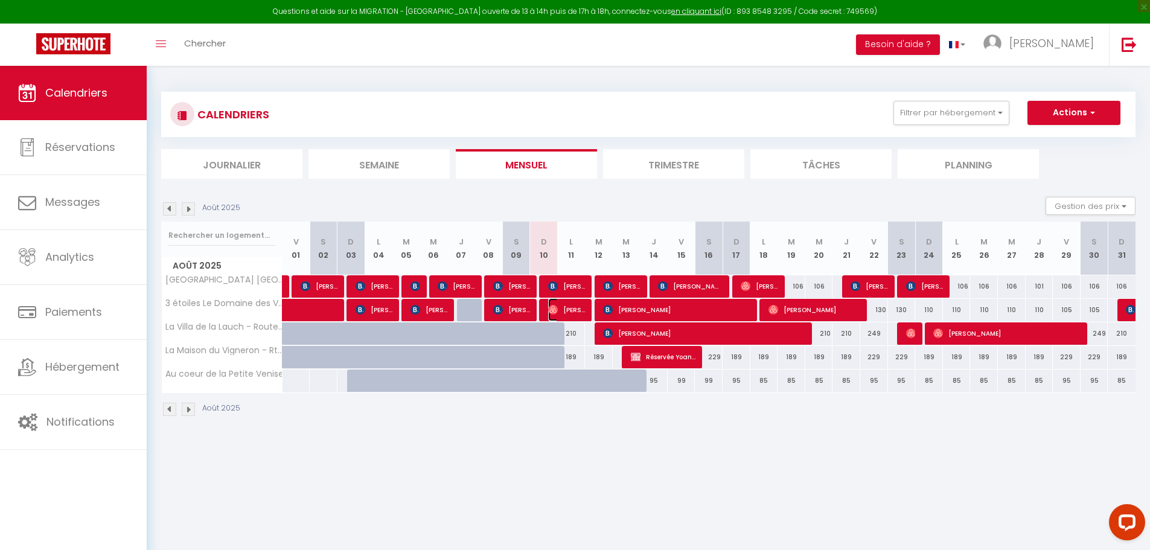
click at [555, 310] on img at bounding box center [553, 310] width 10 height 10
select select "OK"
select select "0"
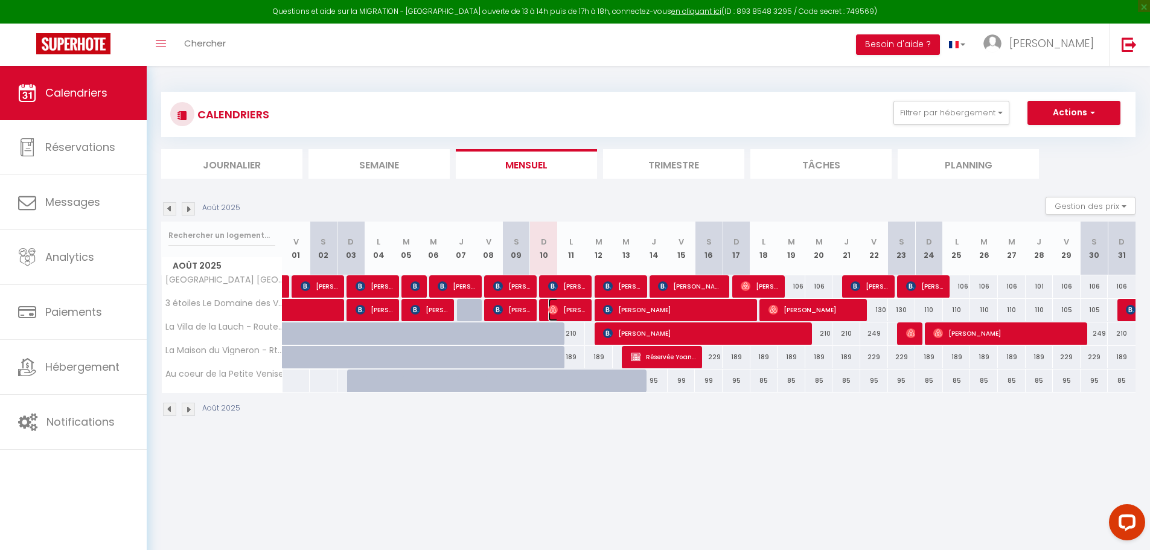
select select "1"
select select
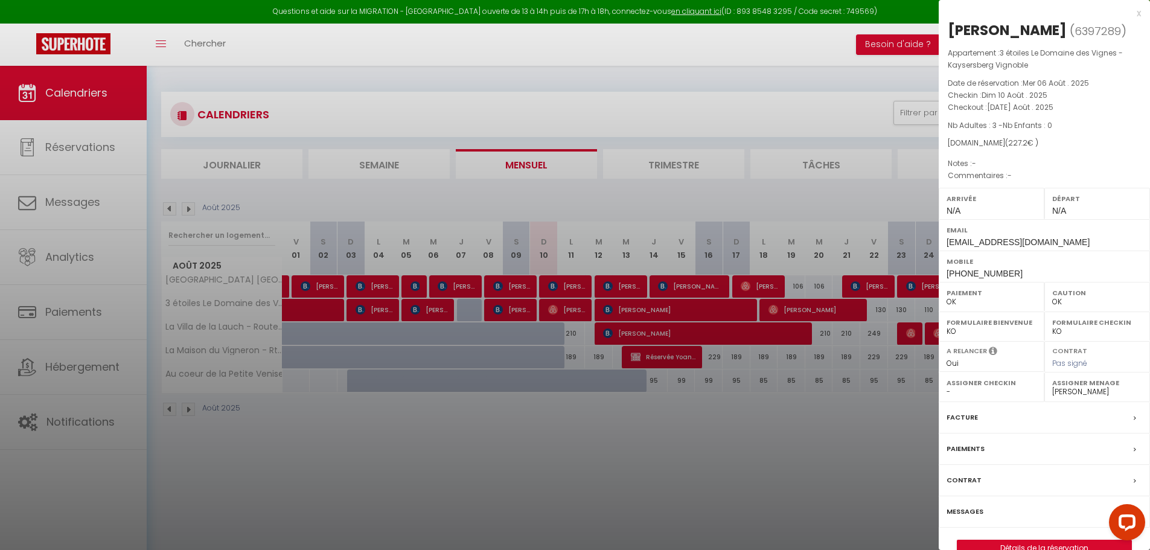
click at [1078, 389] on select "- [PERSON_NAME] [PERSON_NAME] [PERSON_NAME] [PERSON_NAME] [PERSON_NAME] [PERSON…" at bounding box center [1097, 391] width 90 height 11
select select "50495"
click at [1052, 386] on select "- [PERSON_NAME] [PERSON_NAME] [PERSON_NAME] [PERSON_NAME] [PERSON_NAME] [PERSON…" at bounding box center [1097, 391] width 90 height 11
click at [781, 468] on div at bounding box center [575, 275] width 1150 height 550
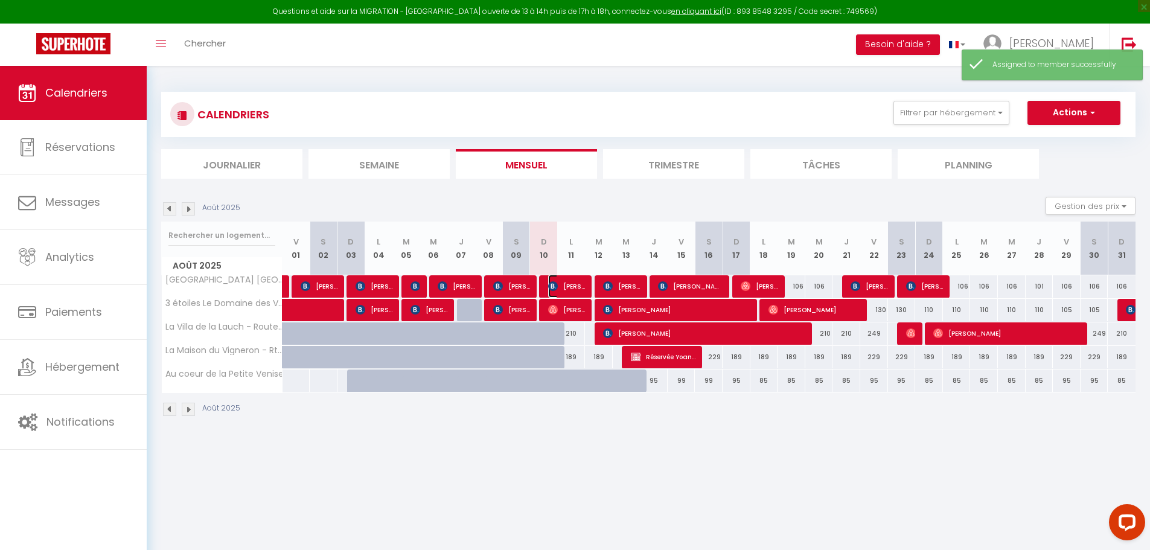
click at [580, 287] on span "[PERSON_NAME]" at bounding box center [566, 286] width 37 height 23
select select "KO"
select select "50137"
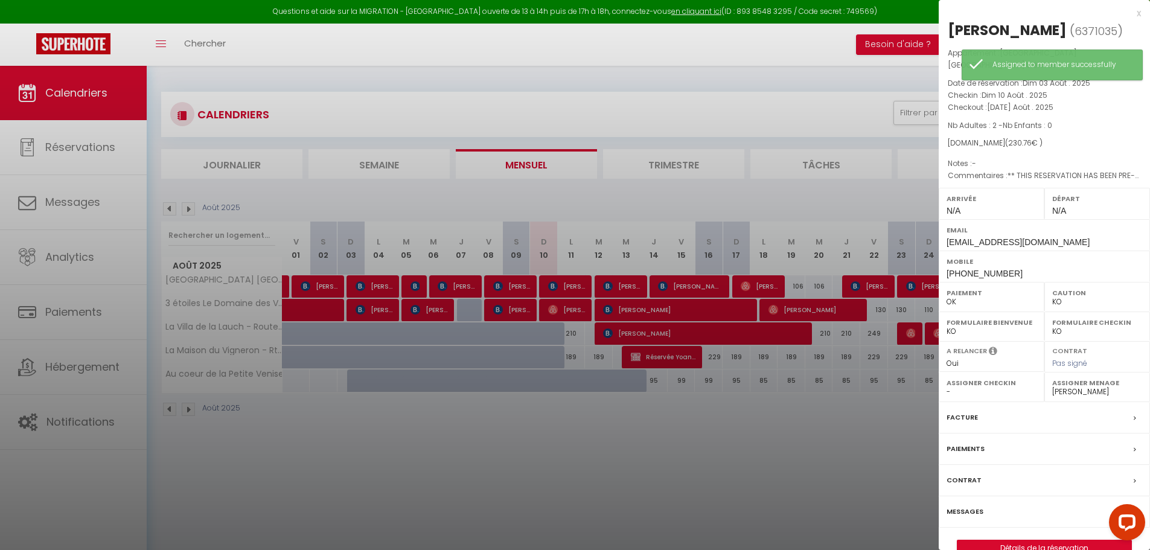
click at [582, 308] on div at bounding box center [575, 275] width 1150 height 550
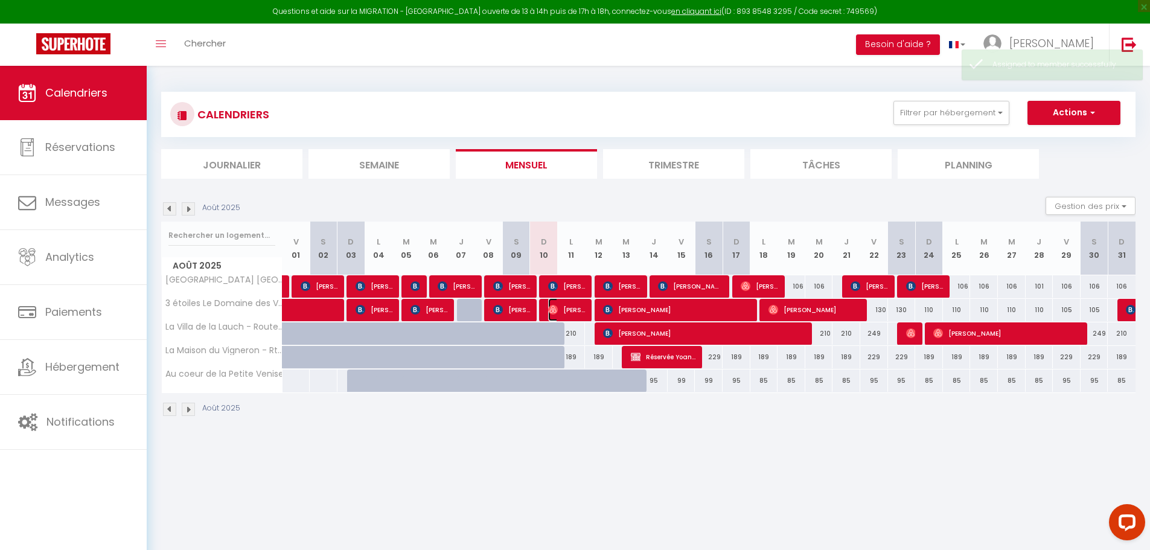
click at [582, 308] on span "[PERSON_NAME]" at bounding box center [566, 309] width 37 height 23
select select "OK"
select select "50495"
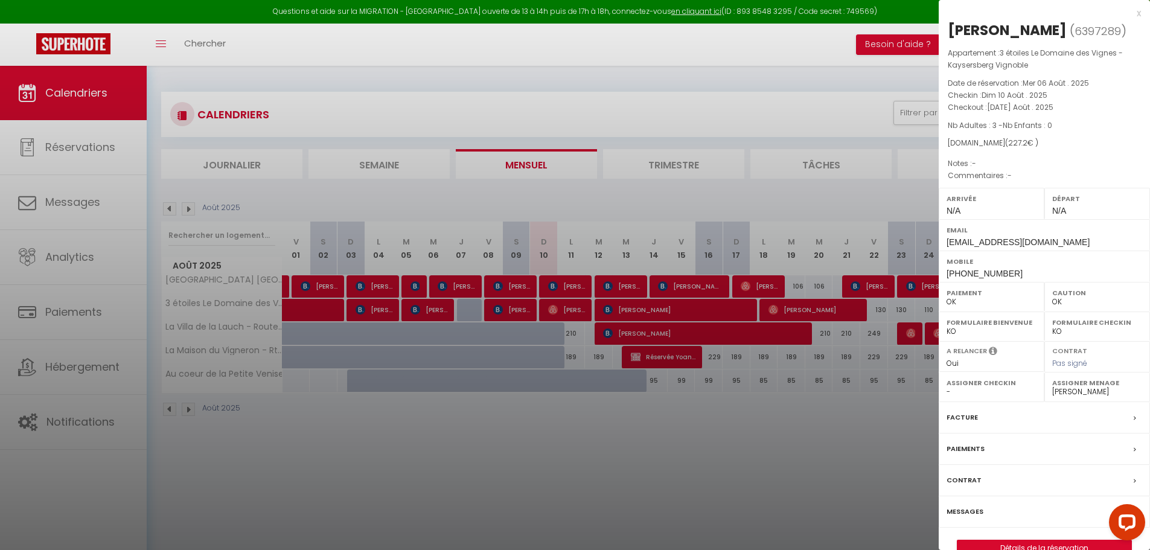
click at [731, 407] on div at bounding box center [575, 275] width 1150 height 550
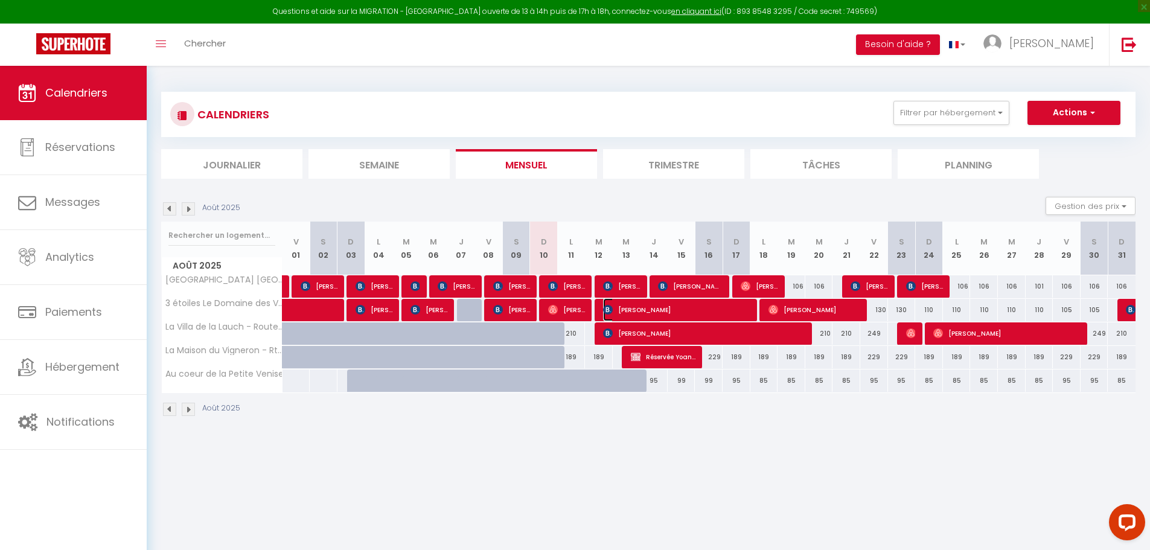
click at [640, 308] on span "[PERSON_NAME]" at bounding box center [677, 309] width 148 height 23
select select "KO"
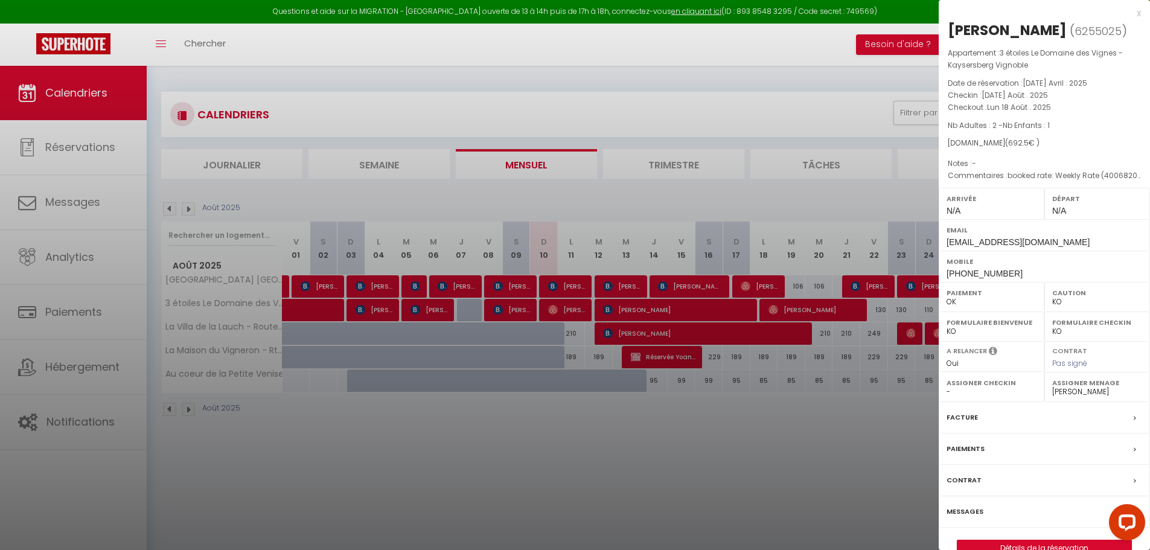
click at [1082, 392] on select "- [PERSON_NAME] [PERSON_NAME] [PERSON_NAME] [PERSON_NAME] [PERSON_NAME] [PERSON…" at bounding box center [1097, 391] width 90 height 11
select select "50495"
click at [1052, 386] on select "- [PERSON_NAME] [PERSON_NAME] [PERSON_NAME] [PERSON_NAME] [PERSON_NAME] [PERSON…" at bounding box center [1097, 391] width 90 height 11
click at [851, 409] on div at bounding box center [575, 275] width 1150 height 550
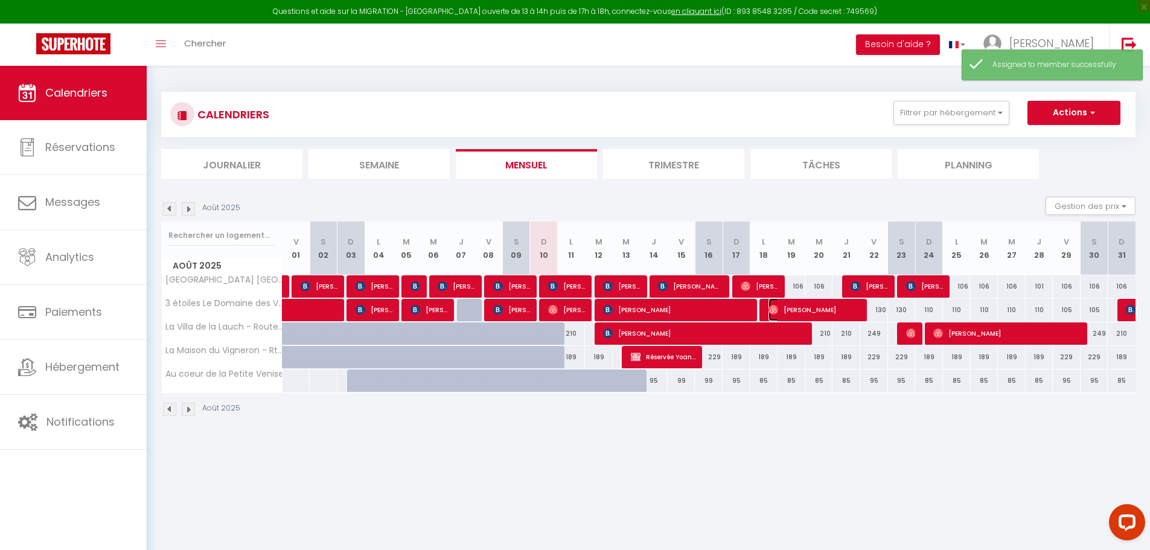
click at [838, 308] on span "[PERSON_NAME]" at bounding box center [814, 309] width 92 height 23
select select "OK"
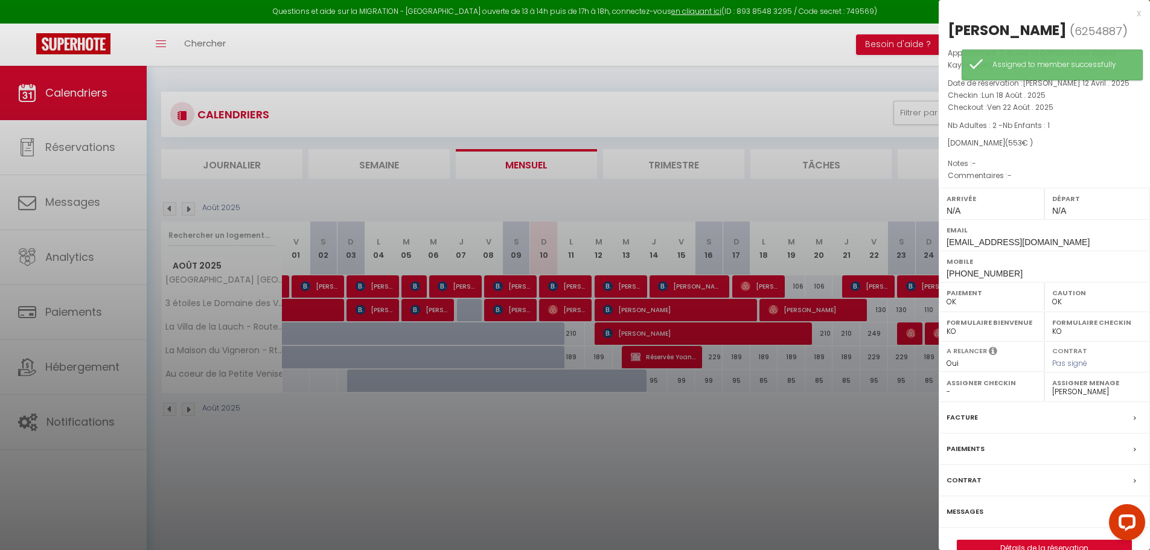
click at [1074, 397] on select "- [PERSON_NAME] [PERSON_NAME] [PERSON_NAME] [PERSON_NAME] [PERSON_NAME] [PERSON…" at bounding box center [1097, 391] width 90 height 11
select select "50495"
click at [1052, 397] on select "- [PERSON_NAME] [PERSON_NAME] [PERSON_NAME] [PERSON_NAME] [PERSON_NAME] [PERSON…" at bounding box center [1097, 391] width 90 height 11
click at [831, 424] on div at bounding box center [575, 275] width 1150 height 550
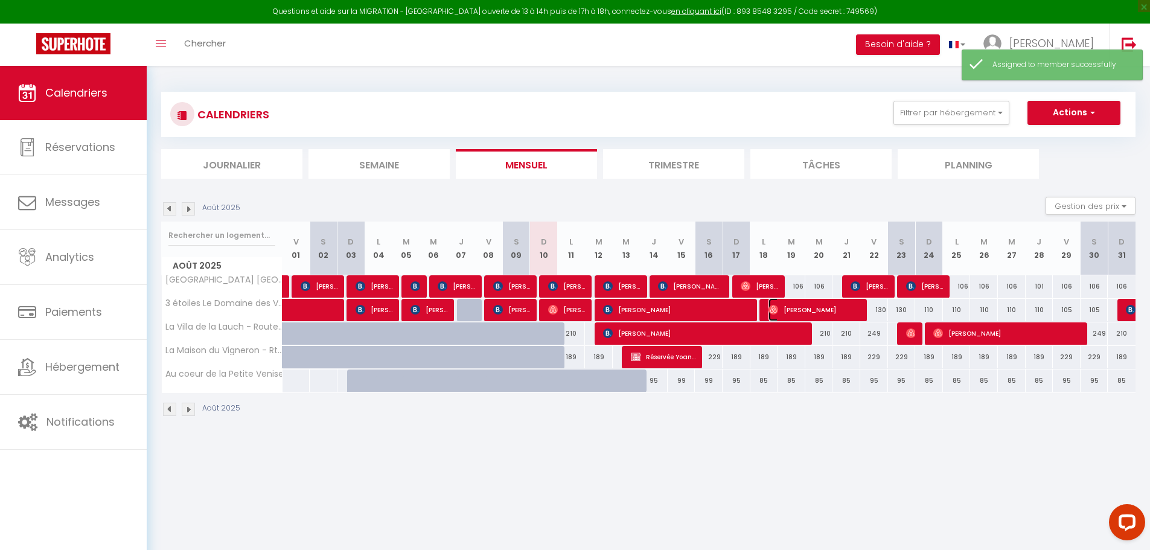
click at [827, 314] on span "[PERSON_NAME]" at bounding box center [814, 309] width 92 height 23
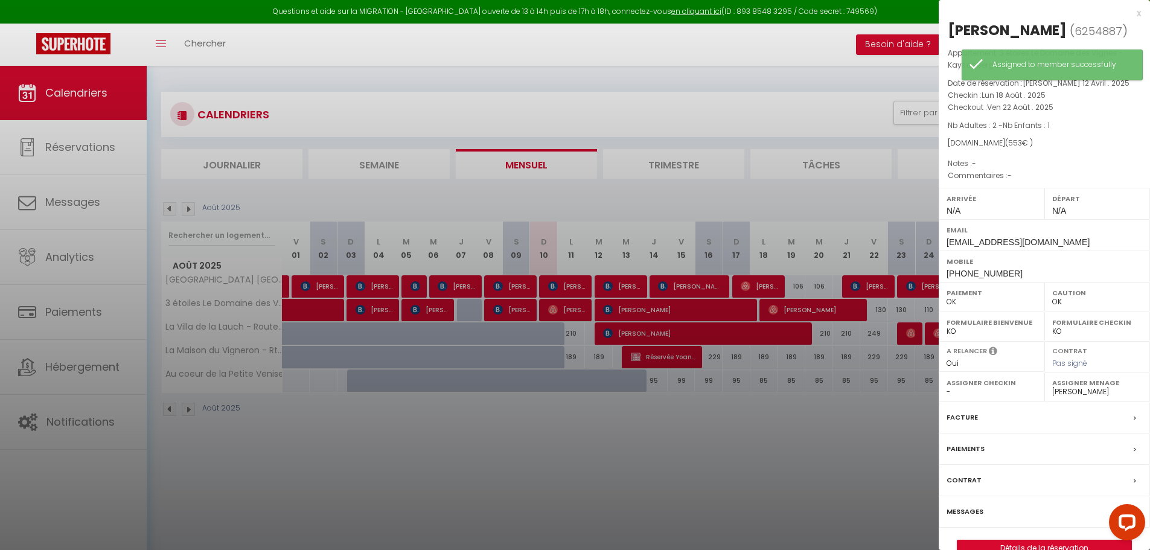
click at [867, 437] on div at bounding box center [575, 275] width 1150 height 550
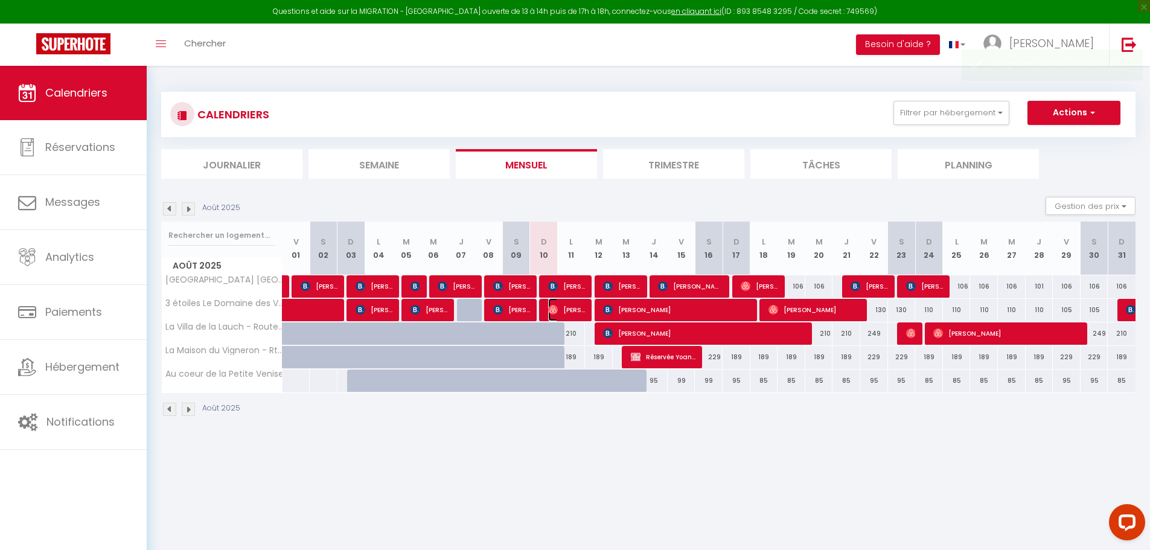
click at [573, 311] on span "[PERSON_NAME]" at bounding box center [566, 309] width 37 height 23
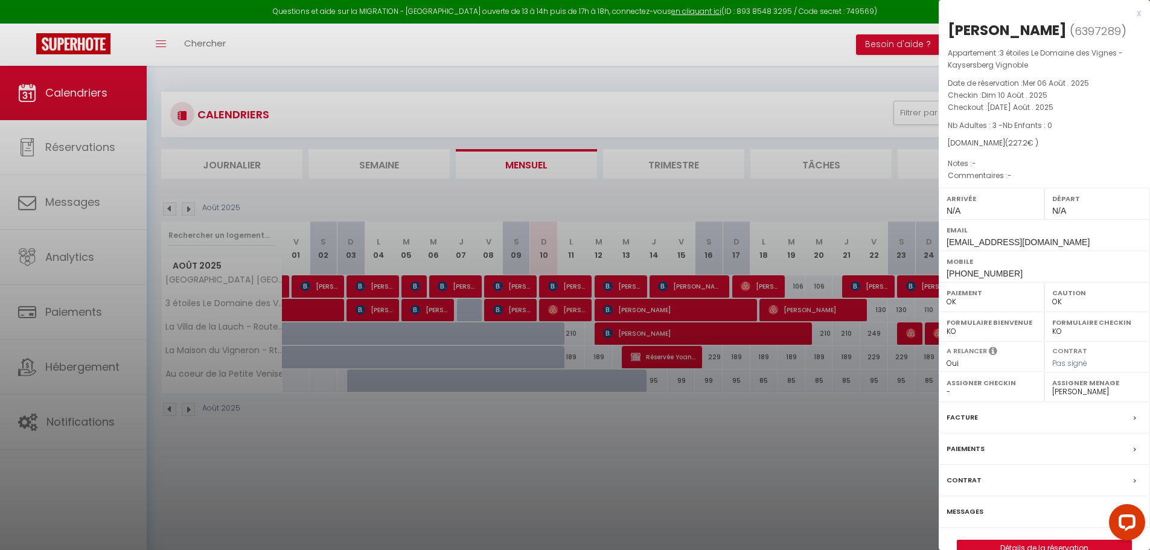
click at [759, 437] on div at bounding box center [575, 275] width 1150 height 550
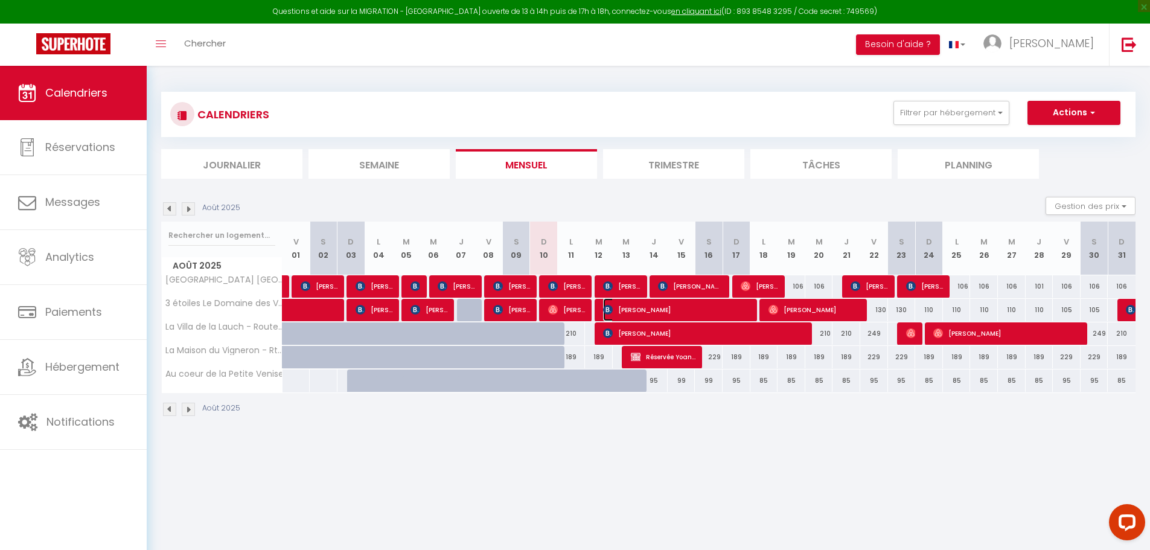
click at [614, 310] on span "[PERSON_NAME]" at bounding box center [677, 309] width 148 height 23
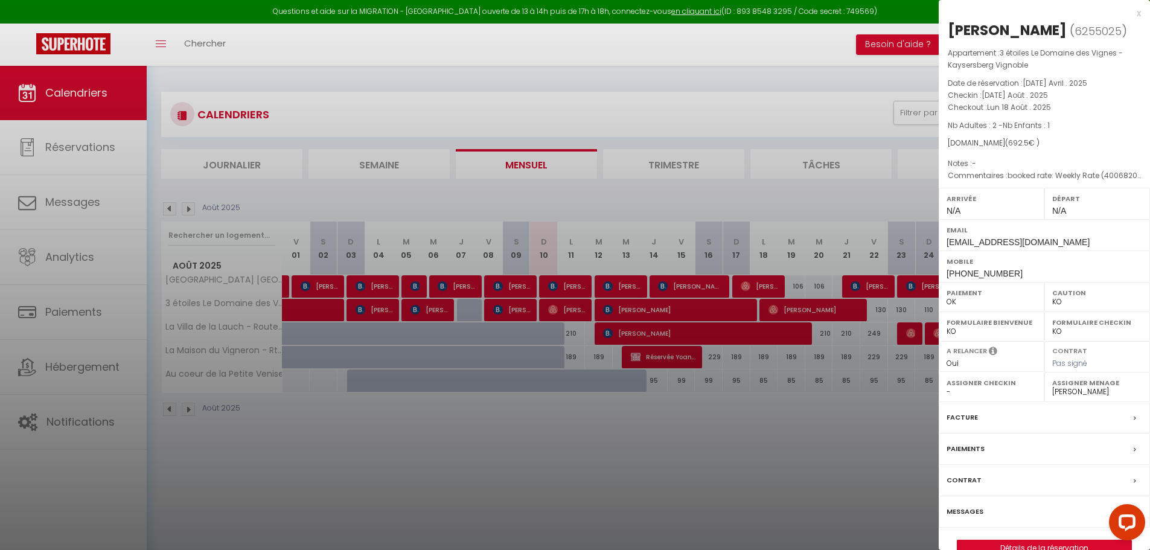
click at [696, 442] on div at bounding box center [575, 275] width 1150 height 550
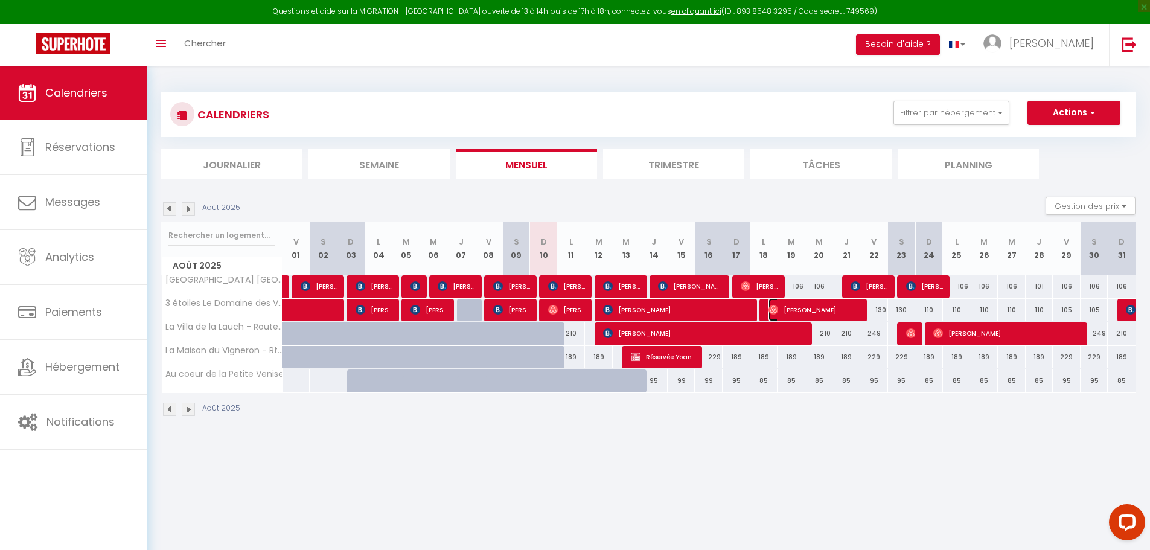
click at [821, 308] on span "[PERSON_NAME]" at bounding box center [814, 309] width 92 height 23
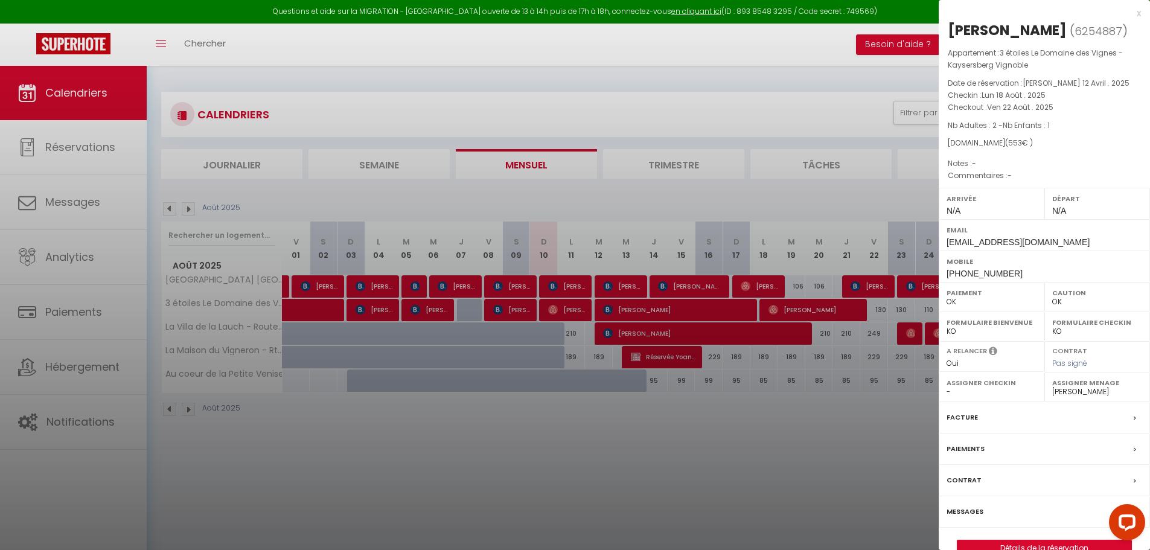
click at [1062, 389] on label "Assigner Menage" at bounding box center [1097, 383] width 90 height 12
click at [1095, 389] on label "Assigner Menage" at bounding box center [1097, 383] width 90 height 12
click at [1087, 397] on select "- [PERSON_NAME] [PERSON_NAME] [PERSON_NAME] [PERSON_NAME] [PERSON_NAME] [PERSON…" at bounding box center [1097, 391] width 90 height 11
click at [1052, 397] on select "- [PERSON_NAME] [PERSON_NAME] [PERSON_NAME] [PERSON_NAME] [PERSON_NAME] [PERSON…" at bounding box center [1097, 391] width 90 height 11
click at [766, 466] on div at bounding box center [575, 275] width 1150 height 550
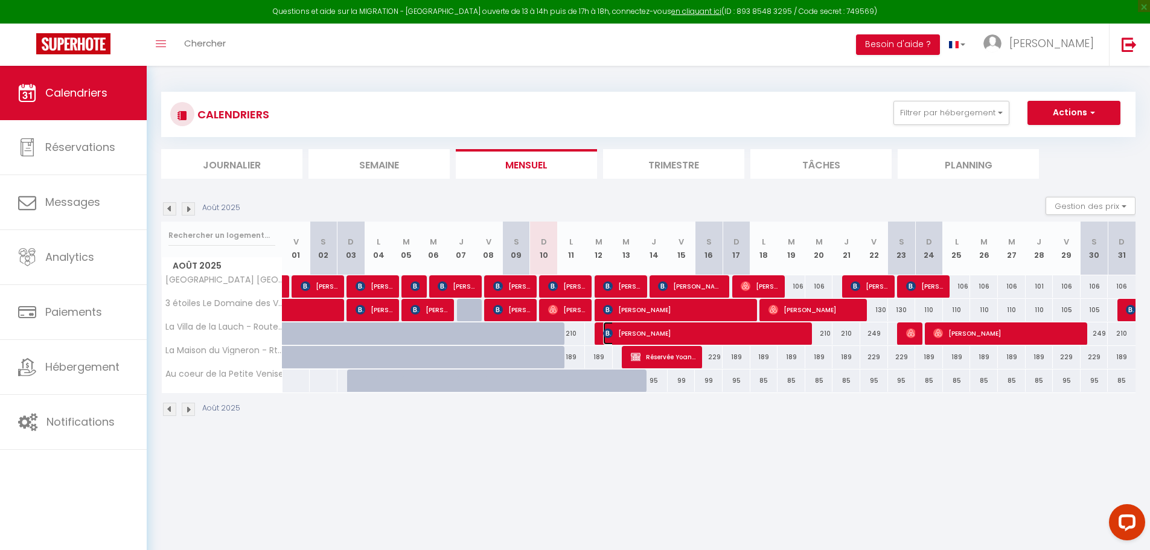
click at [655, 333] on span "[PERSON_NAME]" at bounding box center [704, 333] width 203 height 23
select select "KO"
select select "36579"
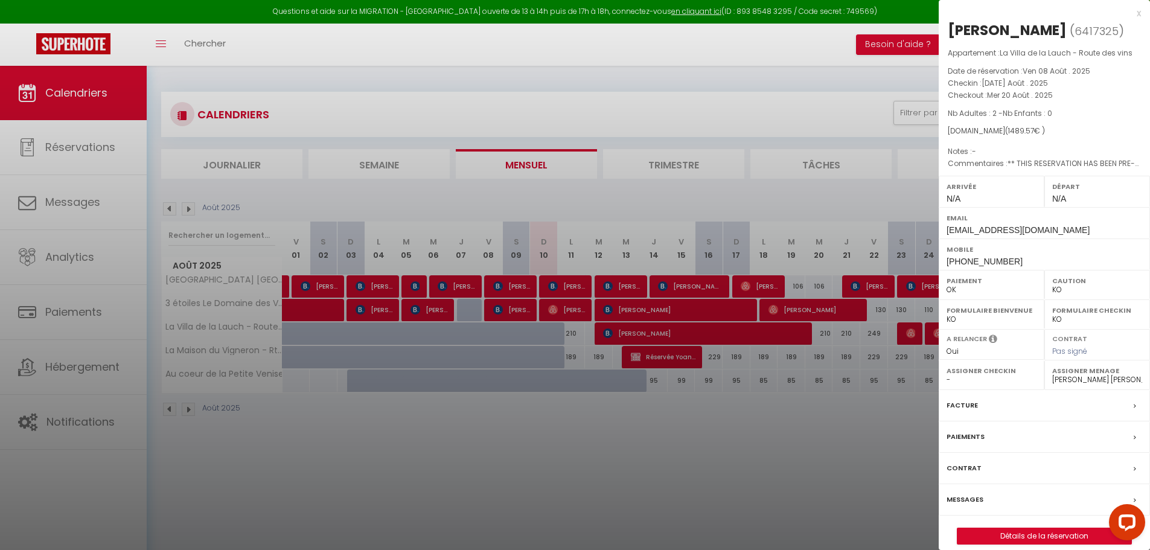
click at [961, 436] on label "Paiements" at bounding box center [965, 436] width 38 height 13
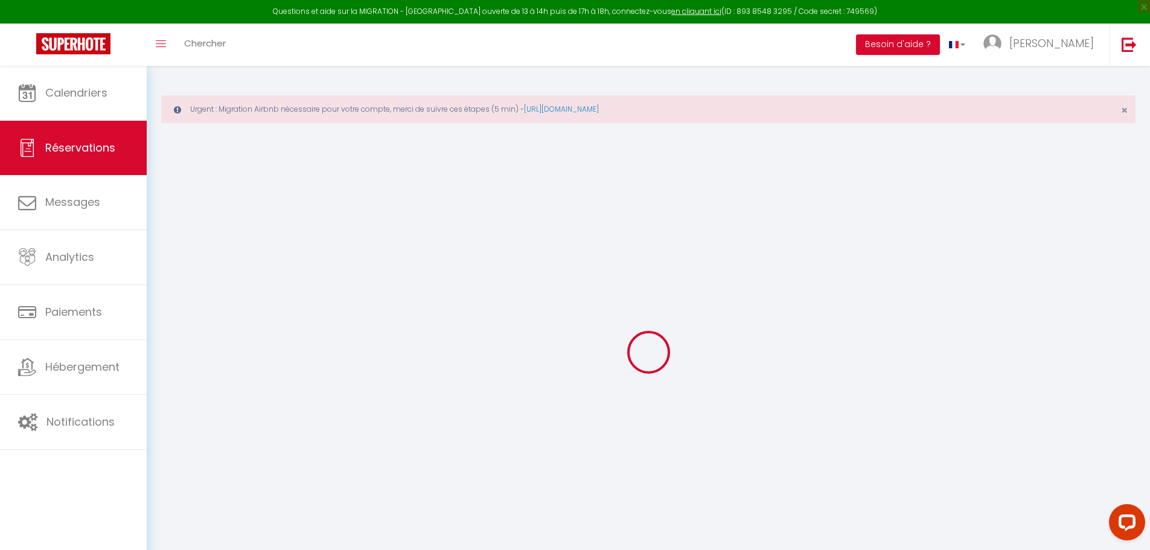
drag, startPoint x: 221, startPoint y: 108, endPoint x: 520, endPoint y: 109, distance: 298.7
click at [520, 109] on div "Urgent : Migration Airbnb nécessaire pour votre compte, merci de suivre ces éta…" at bounding box center [648, 109] width 974 height 28
click at [736, 112] on div "Urgent : Migration Airbnb nécessaire pour votre compte, merci de suivre ces éta…" at bounding box center [648, 109] width 974 height 28
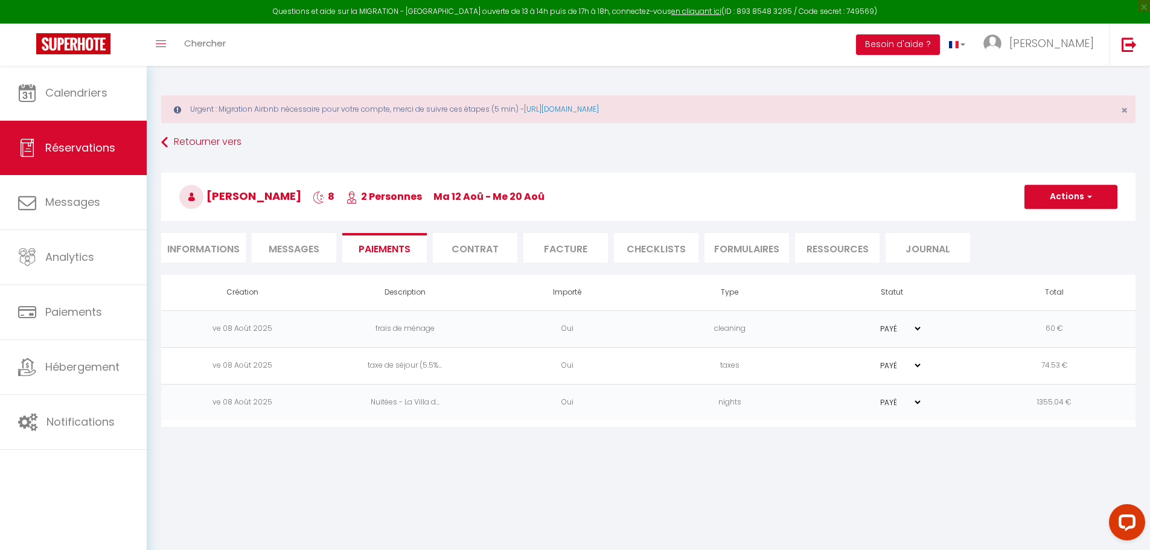
drag, startPoint x: 193, startPoint y: 111, endPoint x: 518, endPoint y: 106, distance: 324.7
click at [518, 106] on div "Urgent : Migration Airbnb nécessaire pour votre compte, merci de suivre ces éta…" at bounding box center [648, 109] width 974 height 28
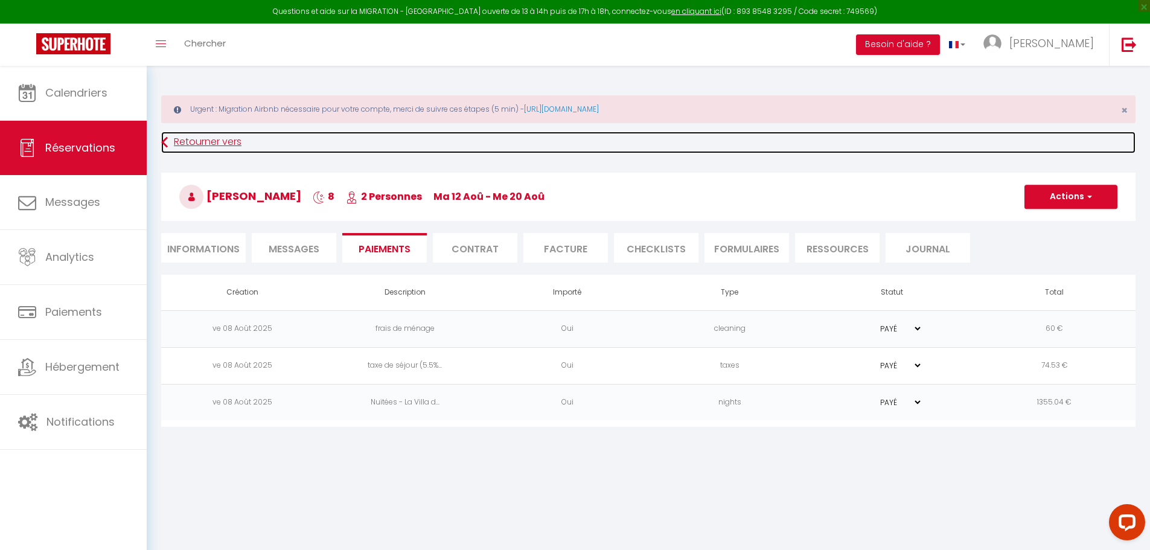
click at [789, 133] on link "Retourner vers" at bounding box center [648, 143] width 974 height 22
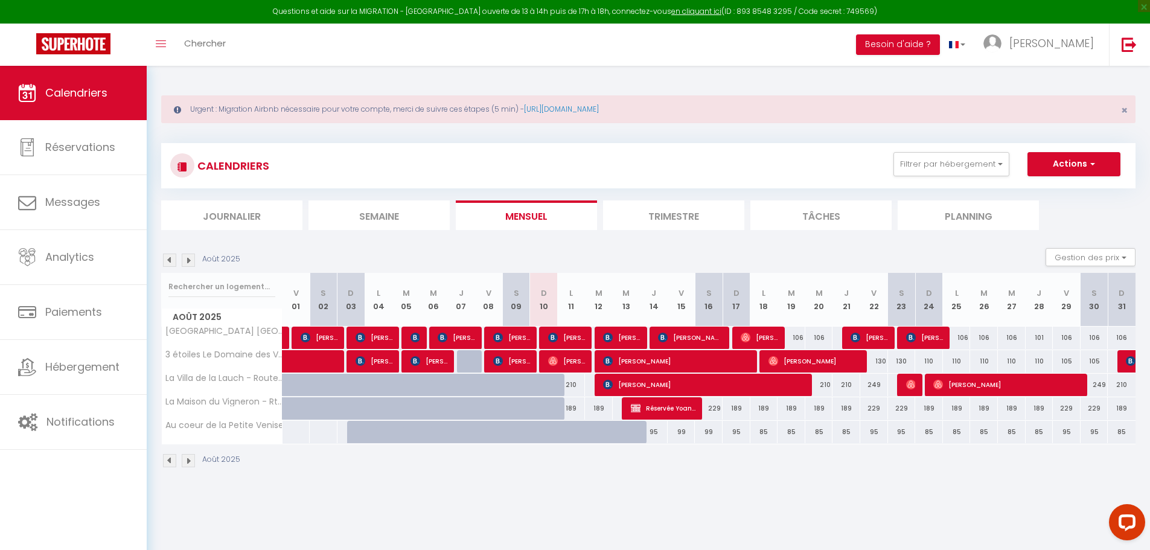
click at [658, 162] on div "CALENDRIERS Filtrer par hébergement Tous Hyper centre Colmar The Factory Room 3…" at bounding box center [648, 165] width 956 height 27
click at [940, 49] on button "Besoin d'aide ?" at bounding box center [898, 44] width 84 height 21
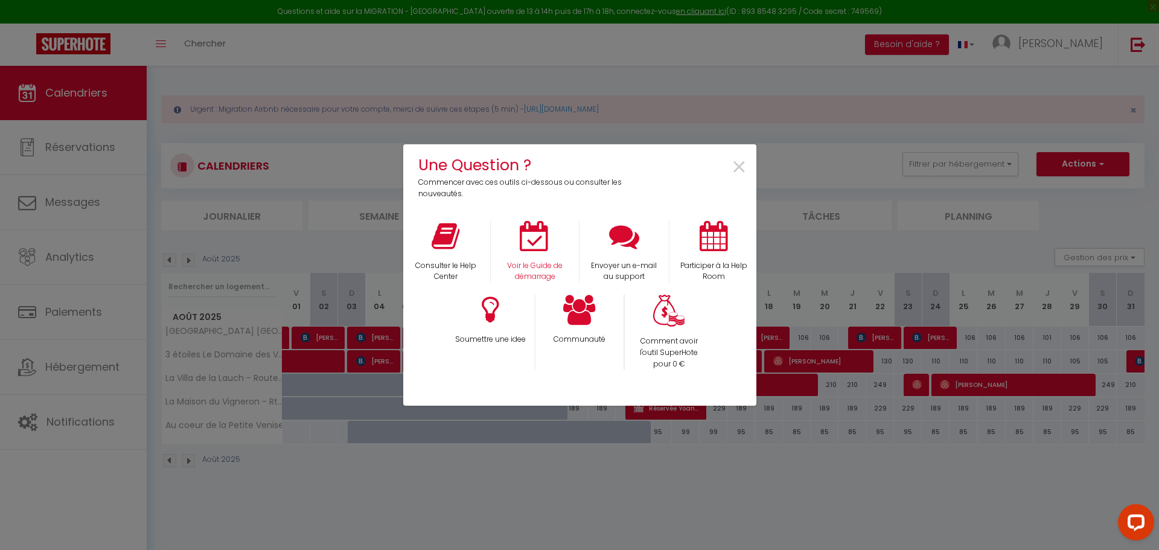
click at [532, 254] on div "Voir le Guide de démarrage" at bounding box center [534, 252] width 89 height 62
click at [524, 247] on icon at bounding box center [535, 236] width 30 height 30
